Goal: Find specific page/section: Find specific page/section

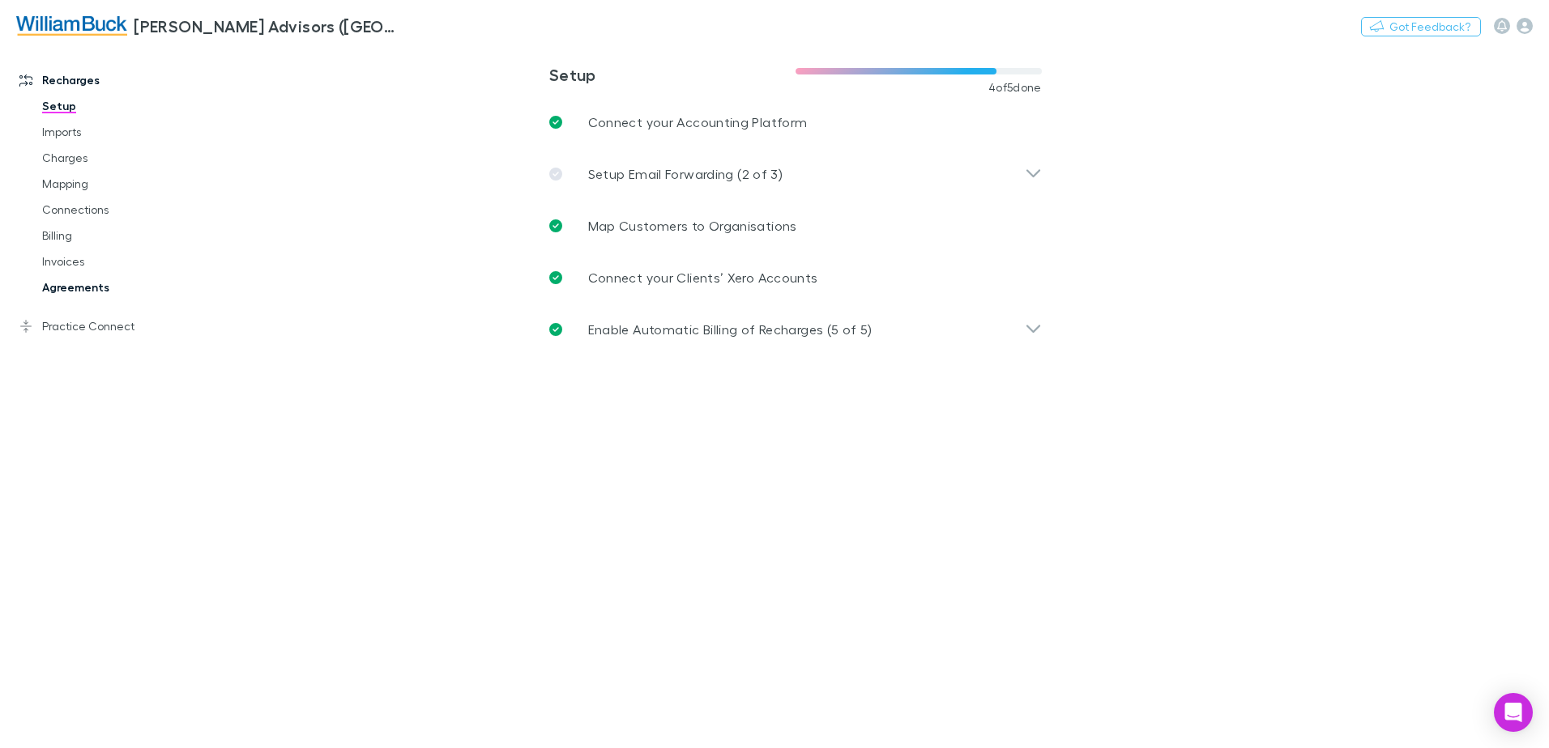
click at [76, 290] on link "Agreements" at bounding box center [122, 288] width 193 height 26
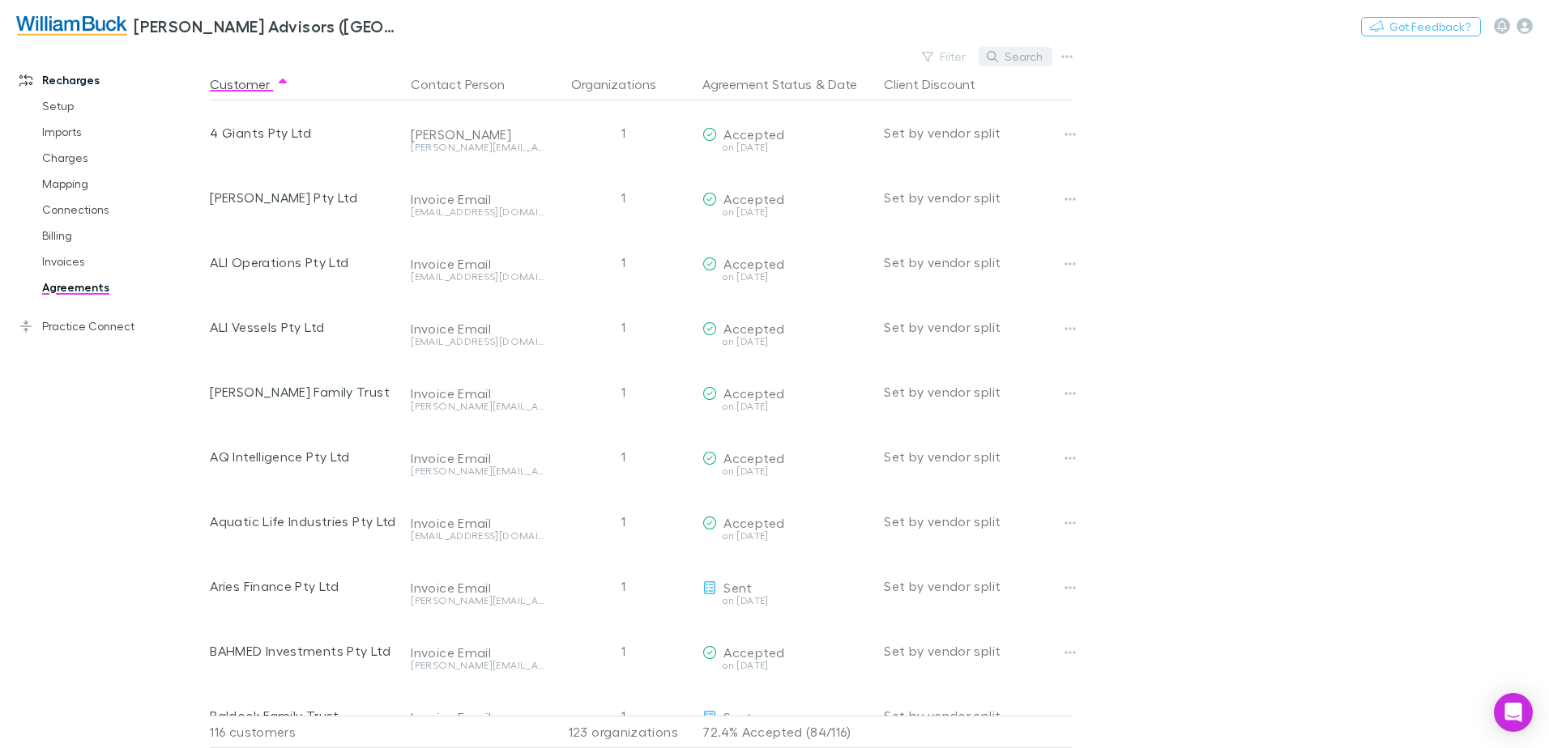
click at [1029, 49] on button "Search" at bounding box center [1015, 56] width 74 height 19
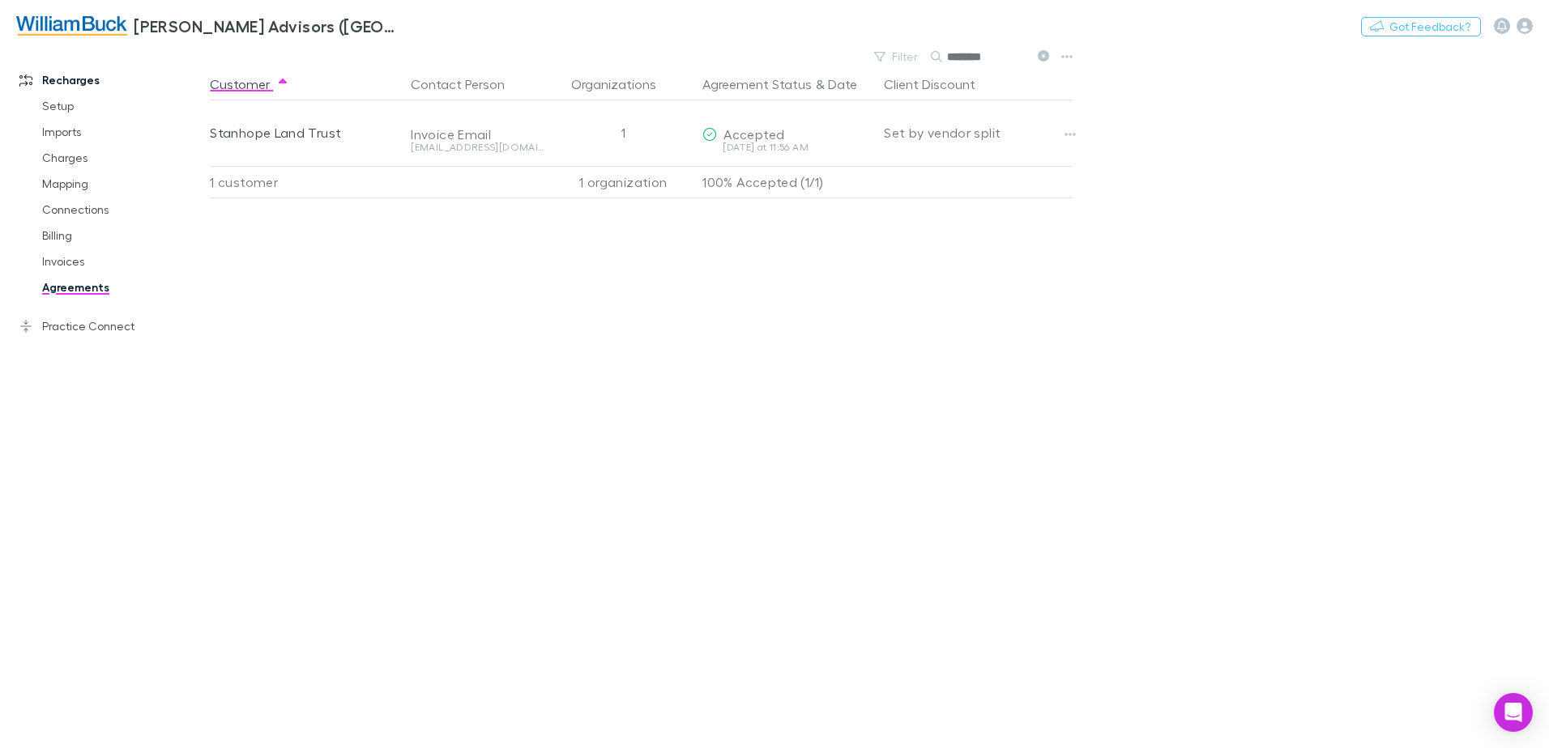
type input "********"
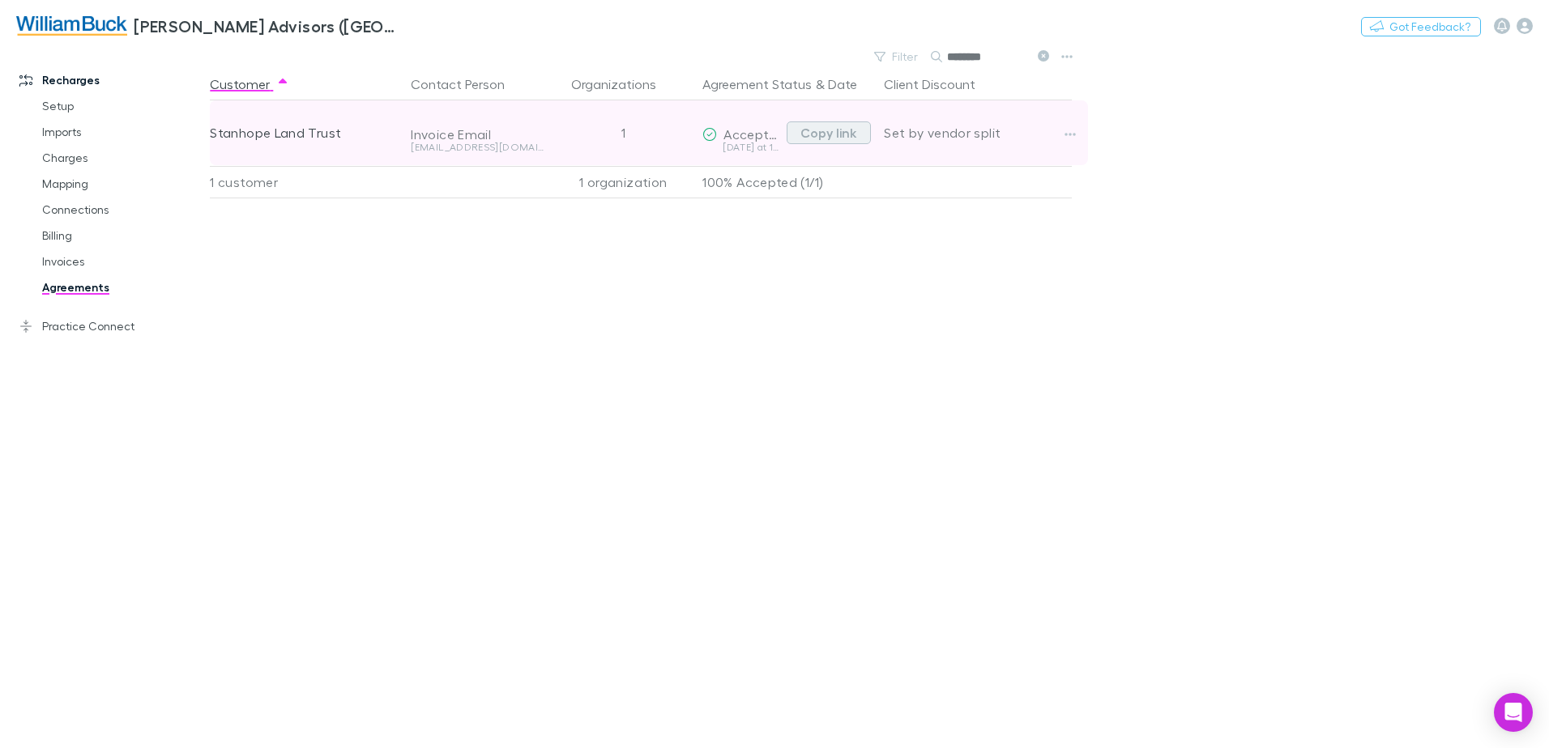
click at [830, 133] on button "Copy link" at bounding box center [828, 132] width 84 height 23
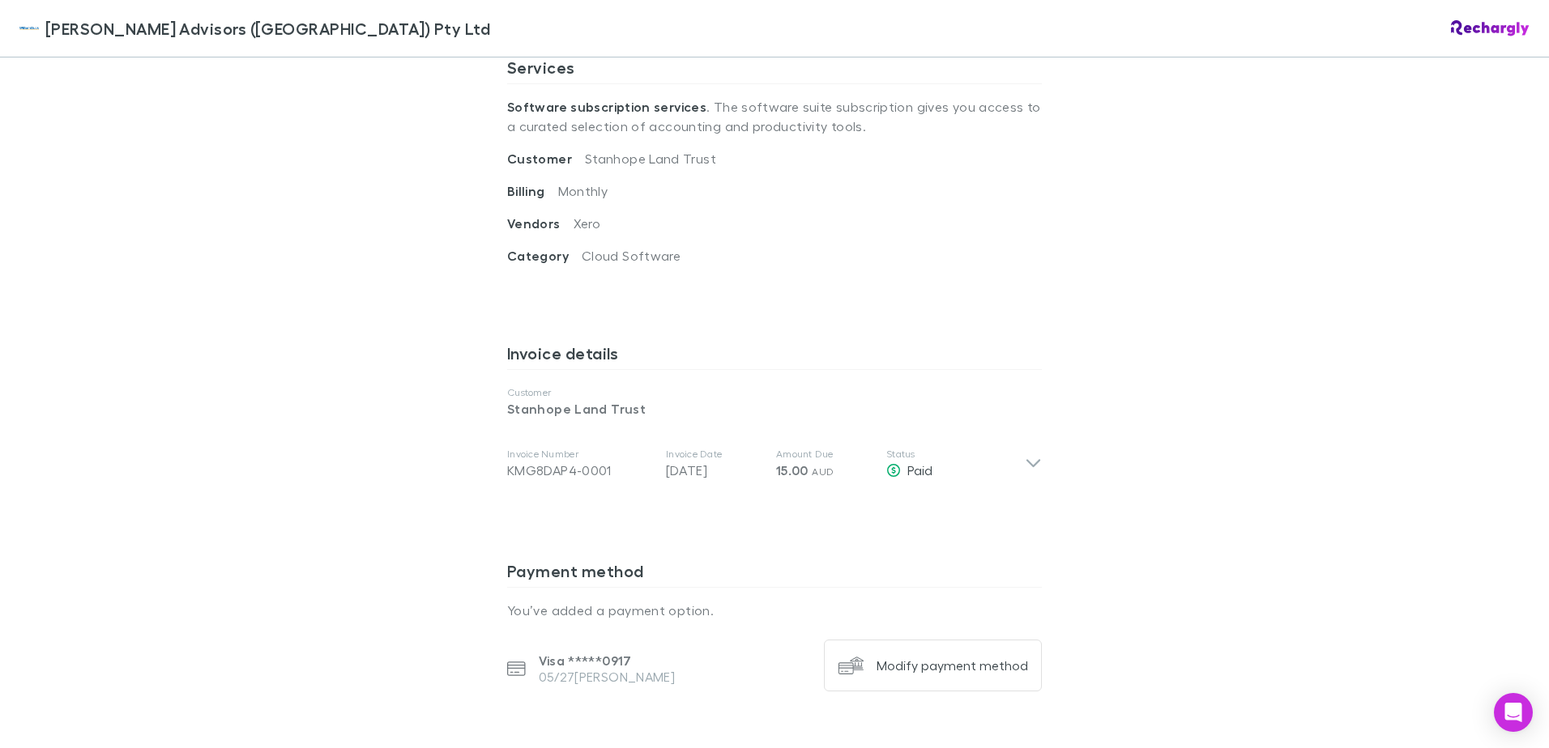
scroll to position [648, 0]
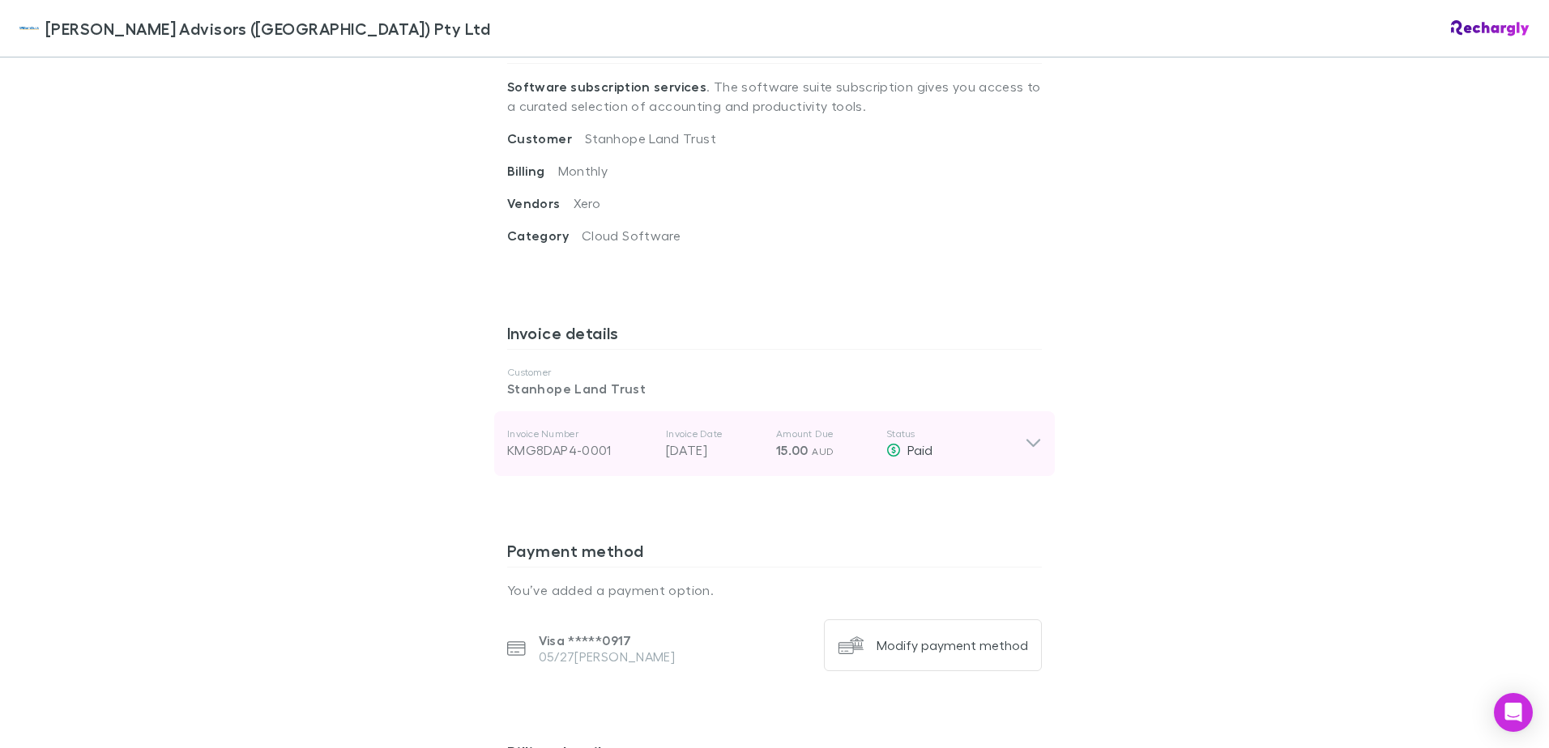
click at [1031, 440] on icon at bounding box center [1033, 444] width 14 height 8
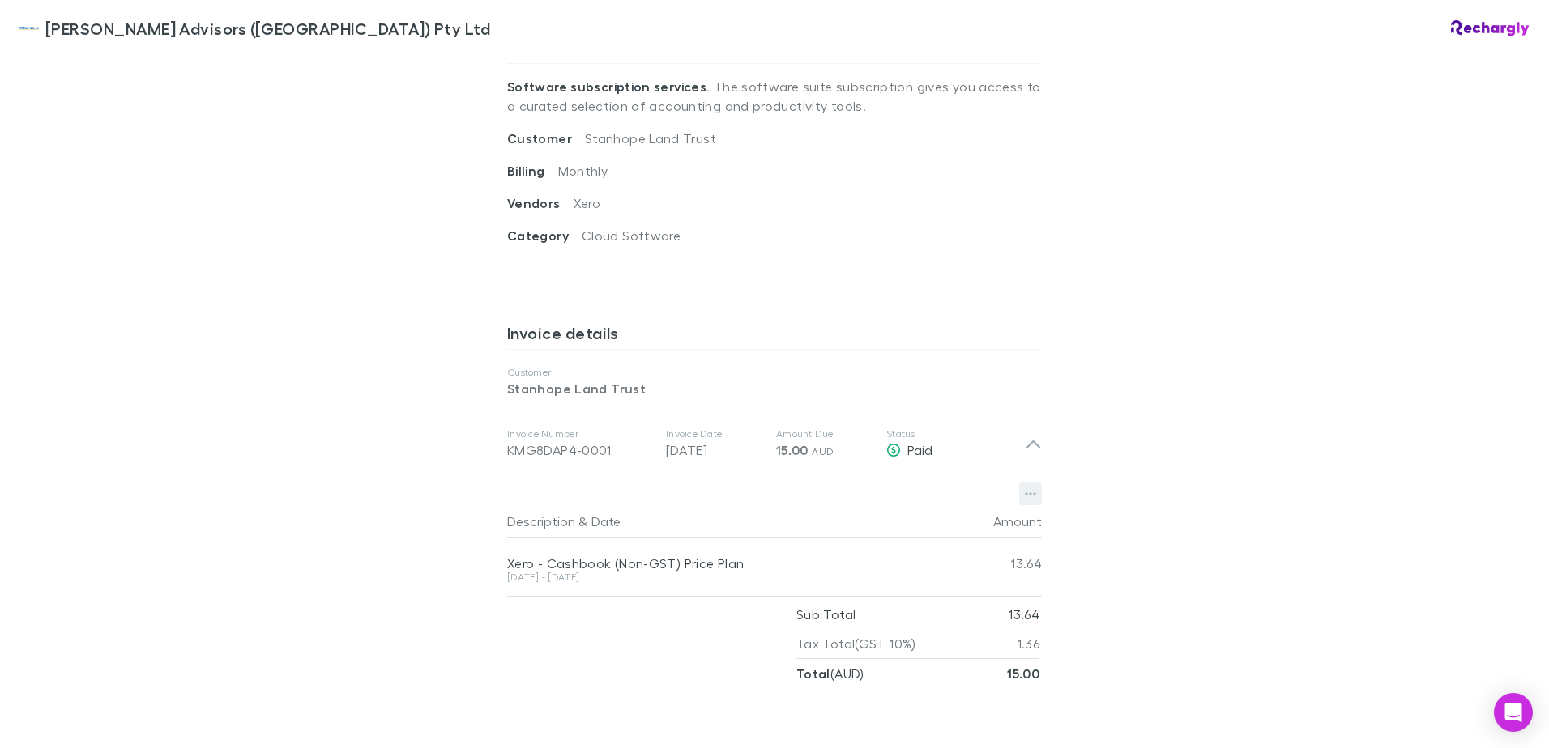
click at [1025, 488] on icon "button" at bounding box center [1030, 494] width 11 height 13
click at [1224, 565] on div at bounding box center [774, 374] width 1549 height 748
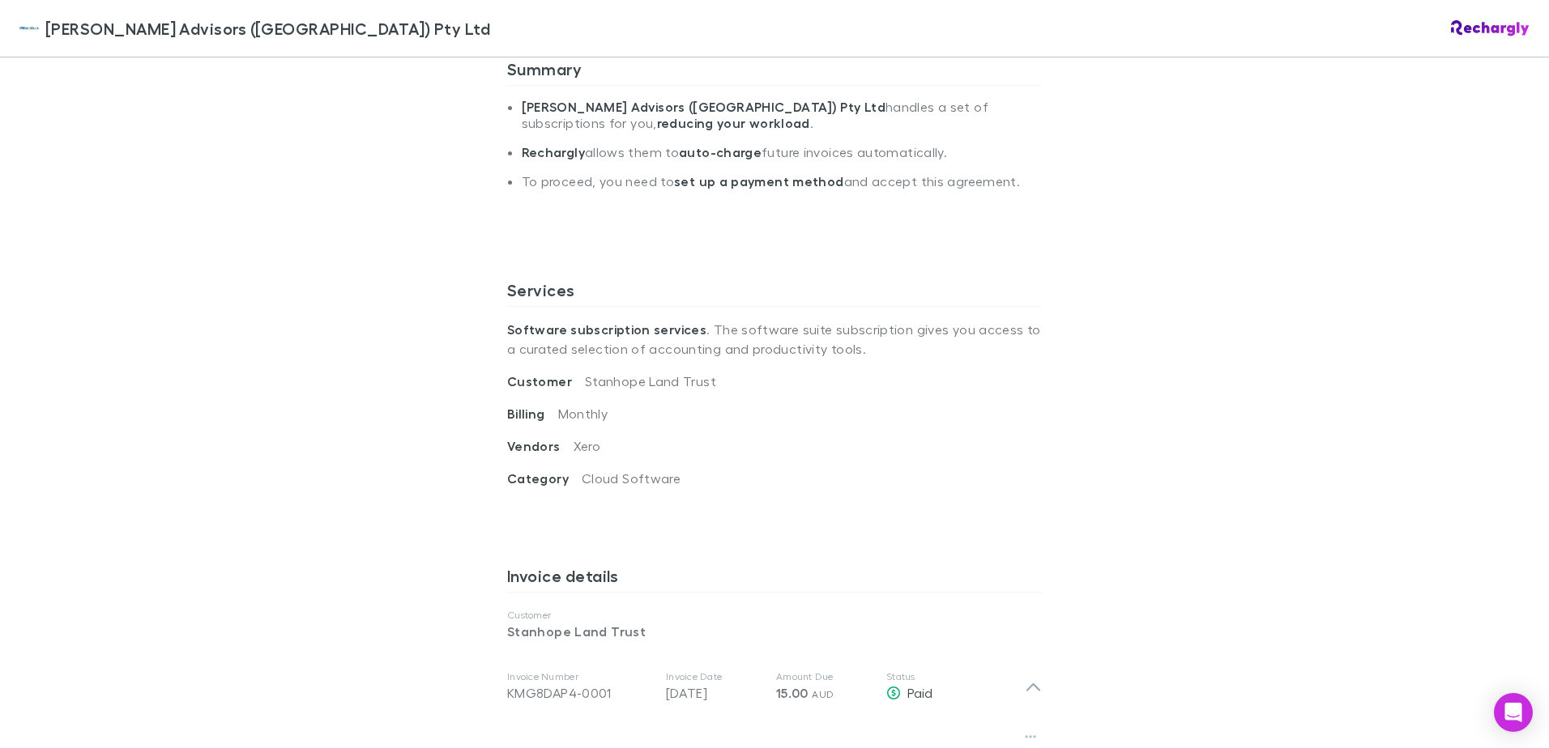
scroll to position [0, 0]
